Goal: Task Accomplishment & Management: Use online tool/utility

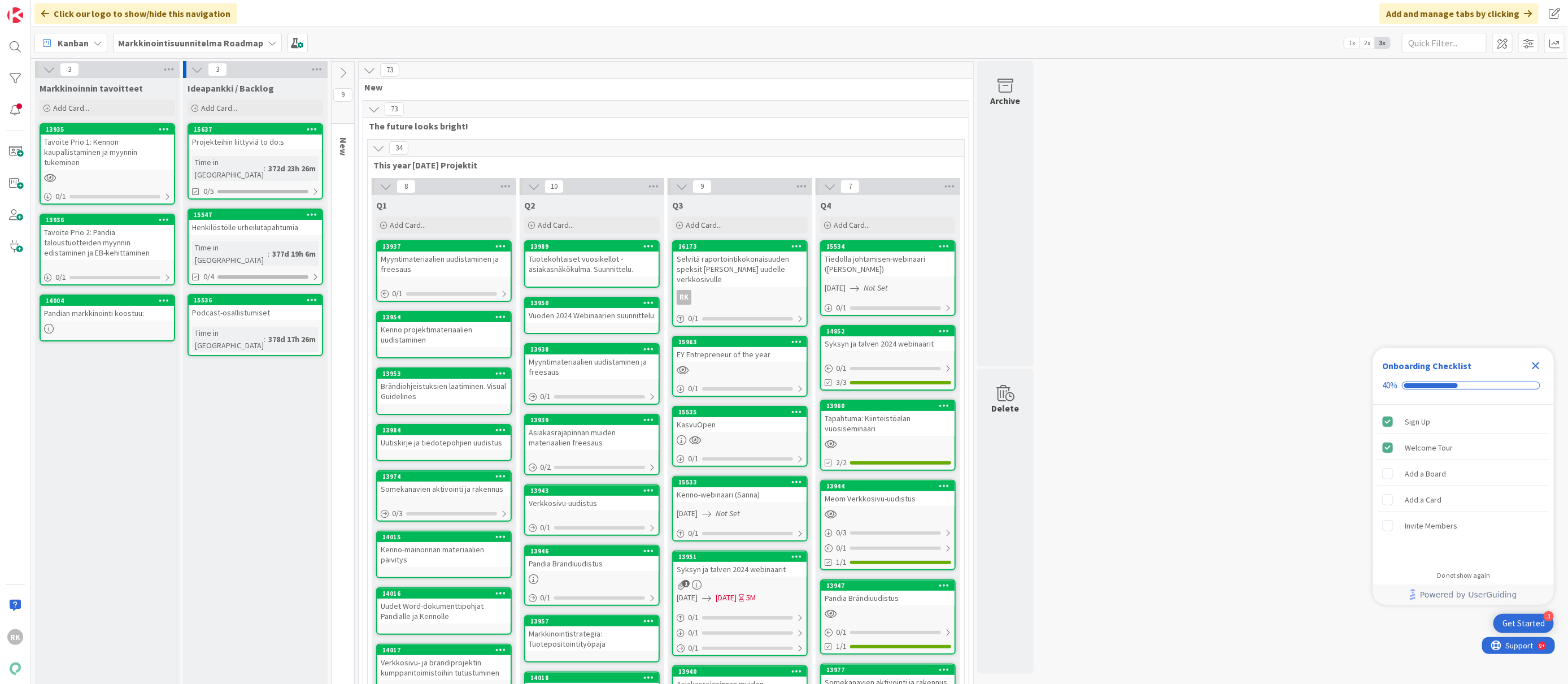
click at [201, 45] on b "Markkinointisuunnitelma Roadmap" at bounding box center [190, 43] width 145 height 11
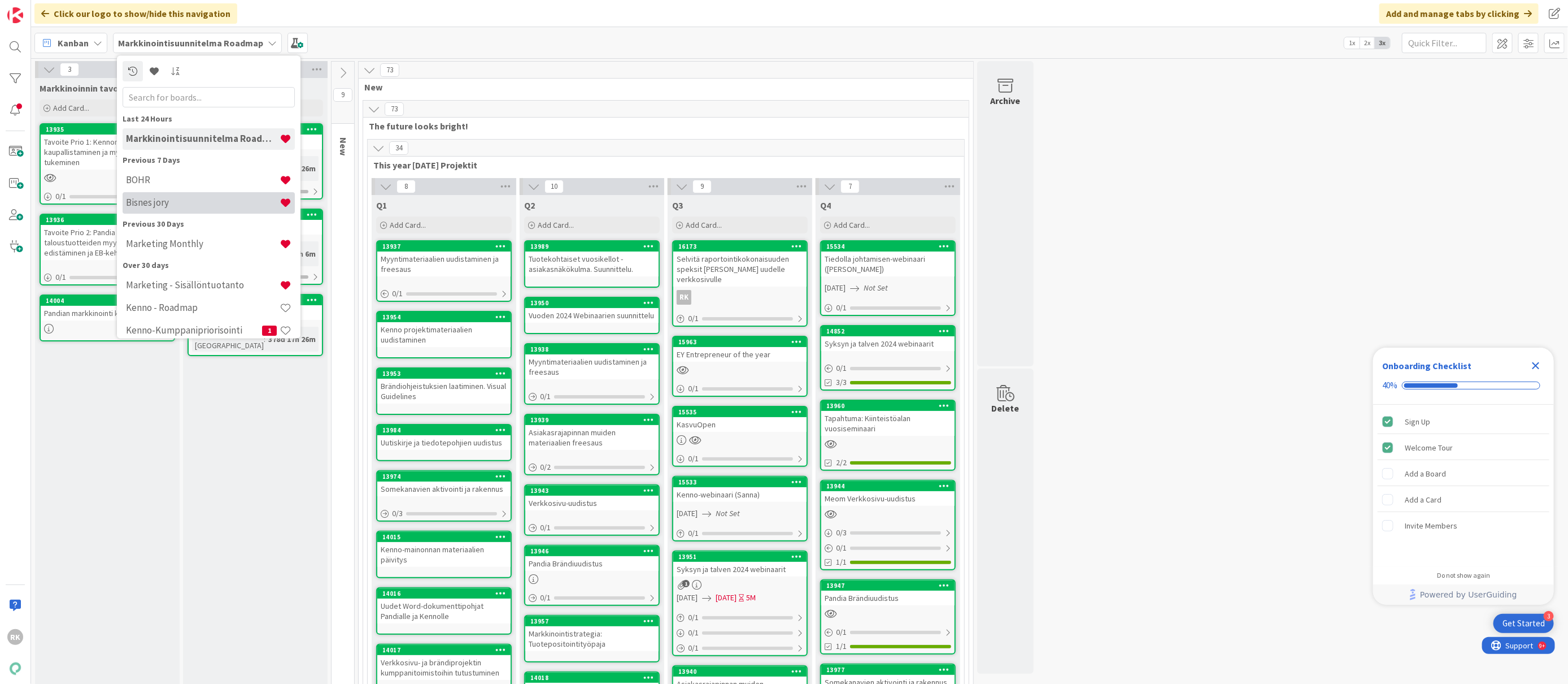
click at [200, 198] on h4 "Bisnes jory" at bounding box center [203, 203] width 154 height 11
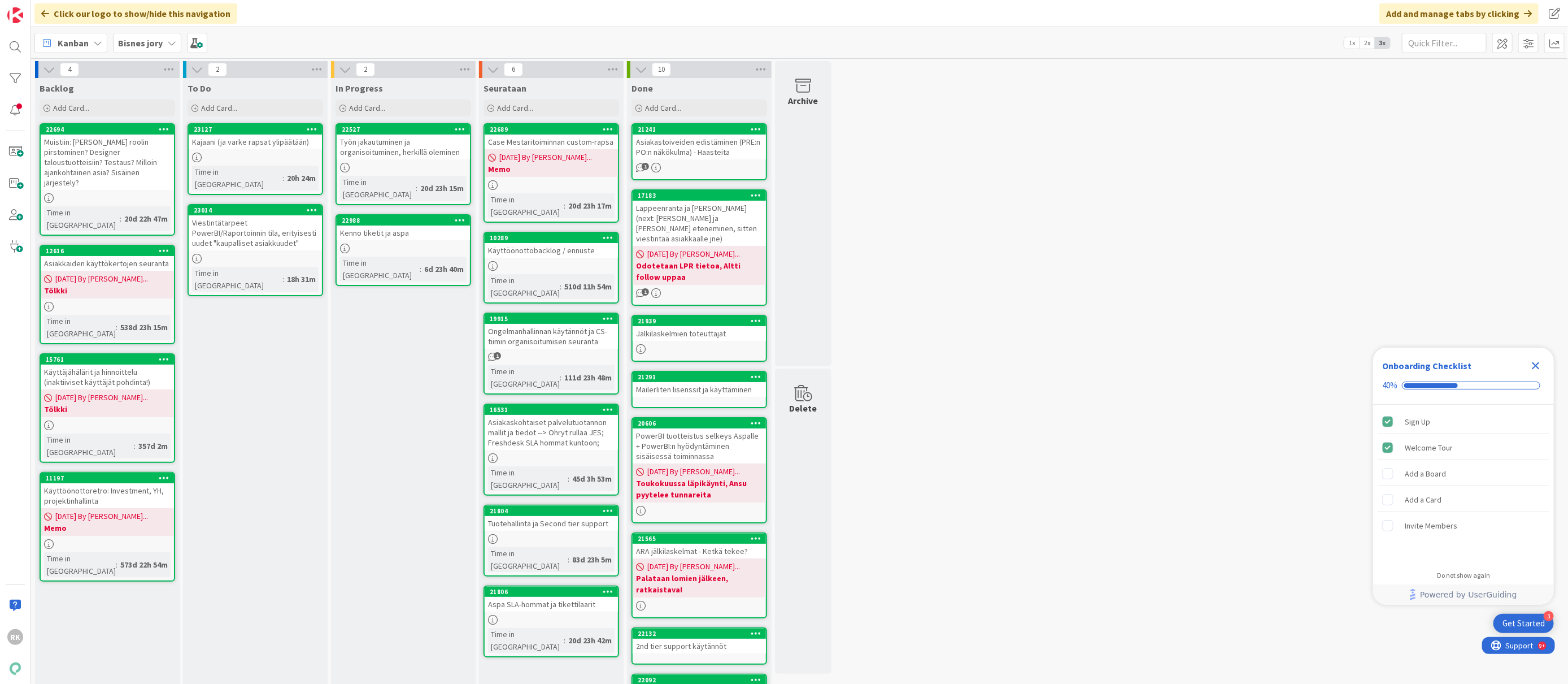
click at [257, 229] on div "Viestintätarpeet PowerBI/Raportoinnin tila, erityisesti uudet "kaupalliset asia…" at bounding box center [255, 232] width 133 height 35
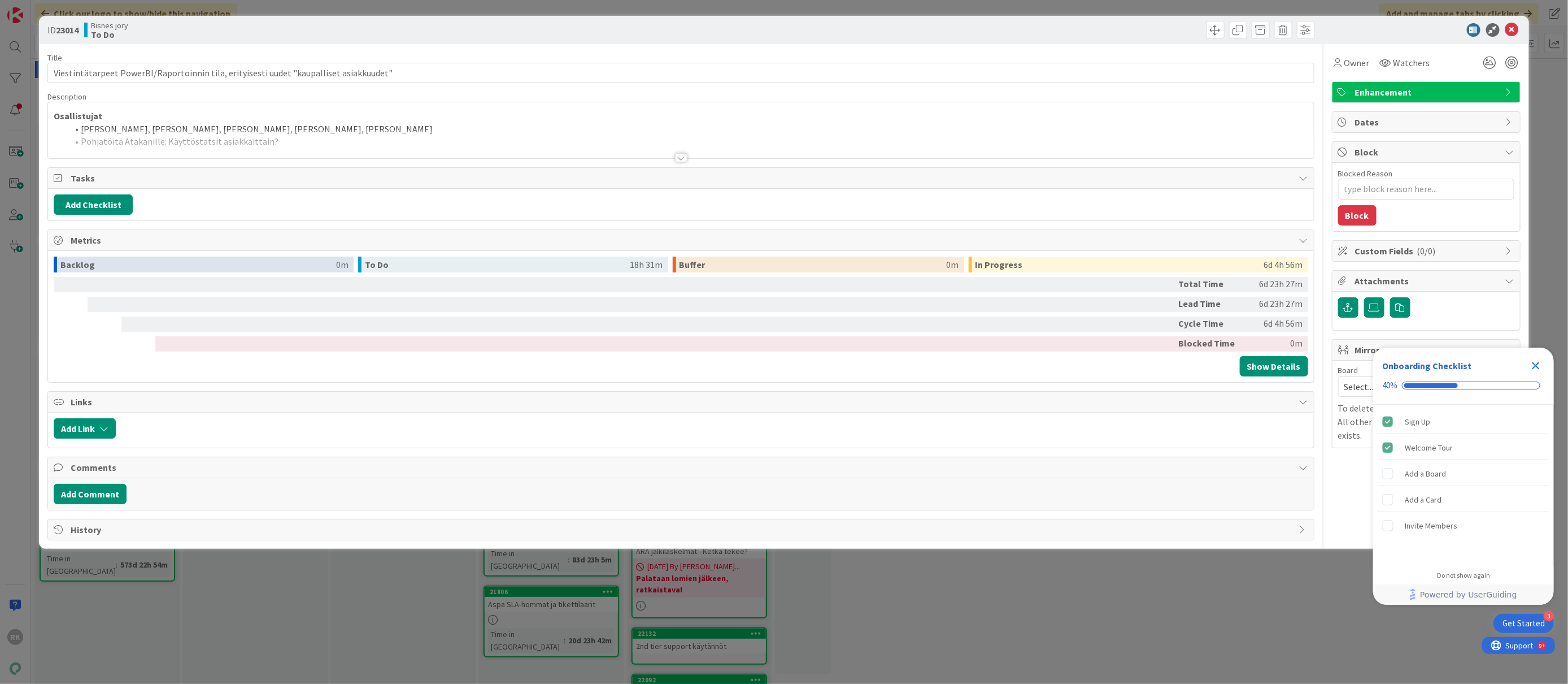
type textarea "x"
click at [678, 159] on div at bounding box center [682, 158] width 13 height 9
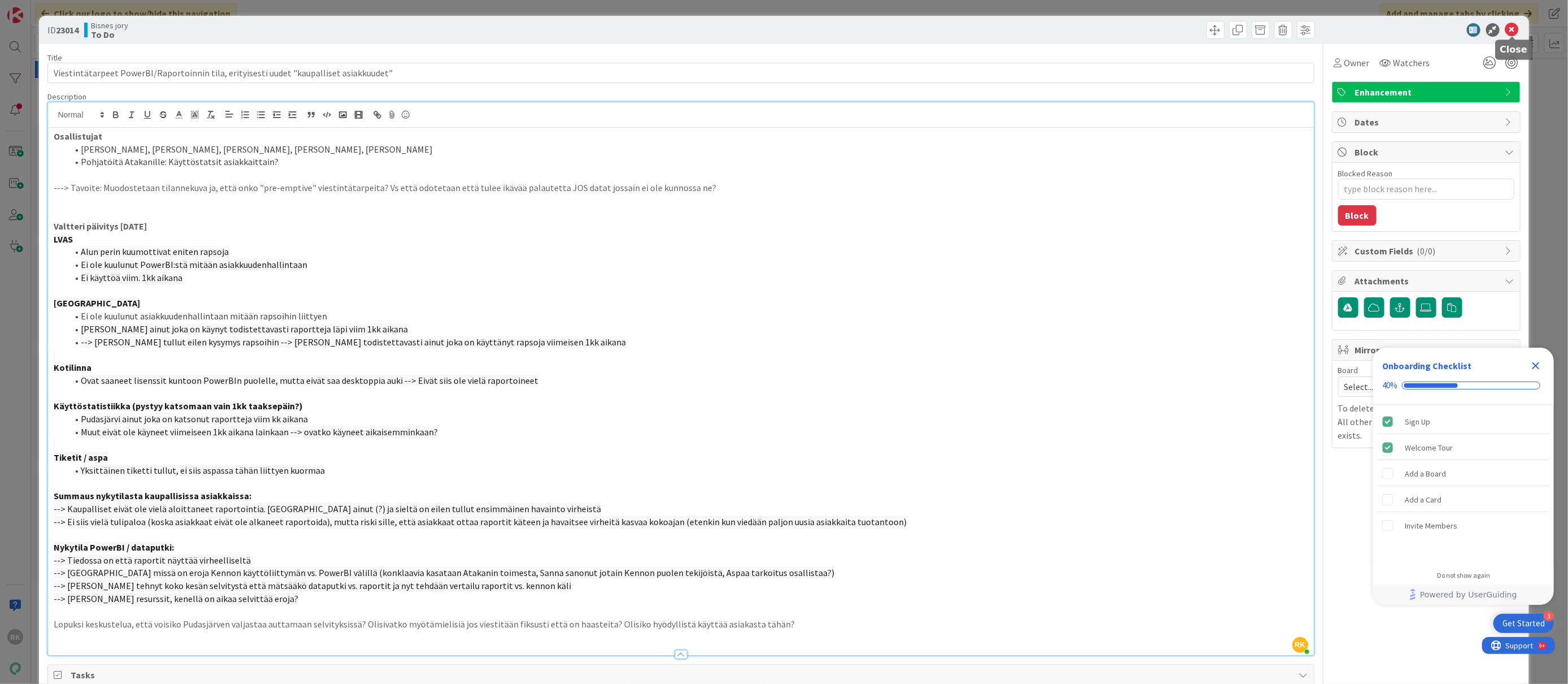
click at [1509, 27] on icon at bounding box center [1511, 30] width 13 height 13
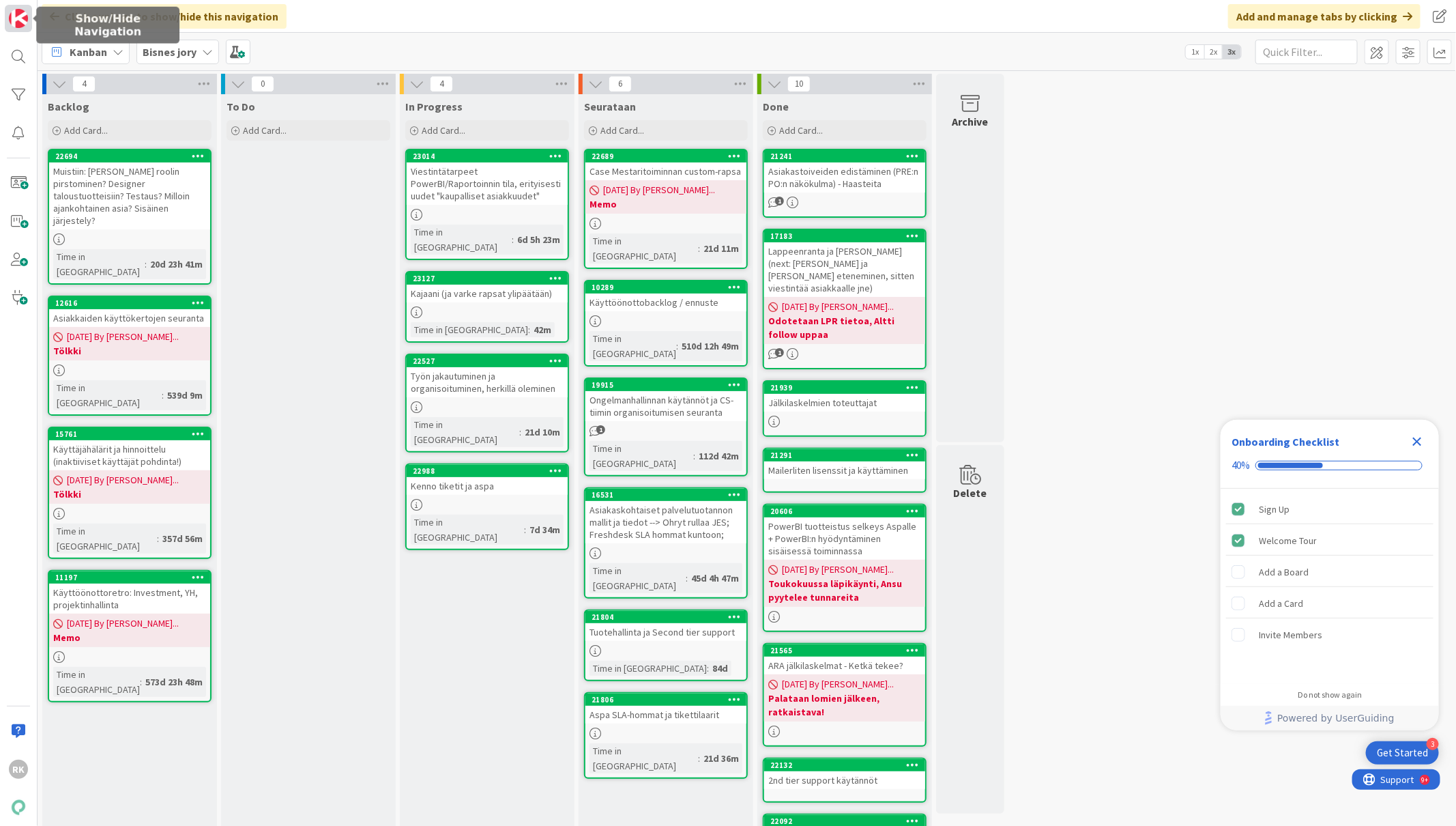
click at [28, 18] on link at bounding box center [19, 19] width 27 height 27
